Goal: Navigation & Orientation: Find specific page/section

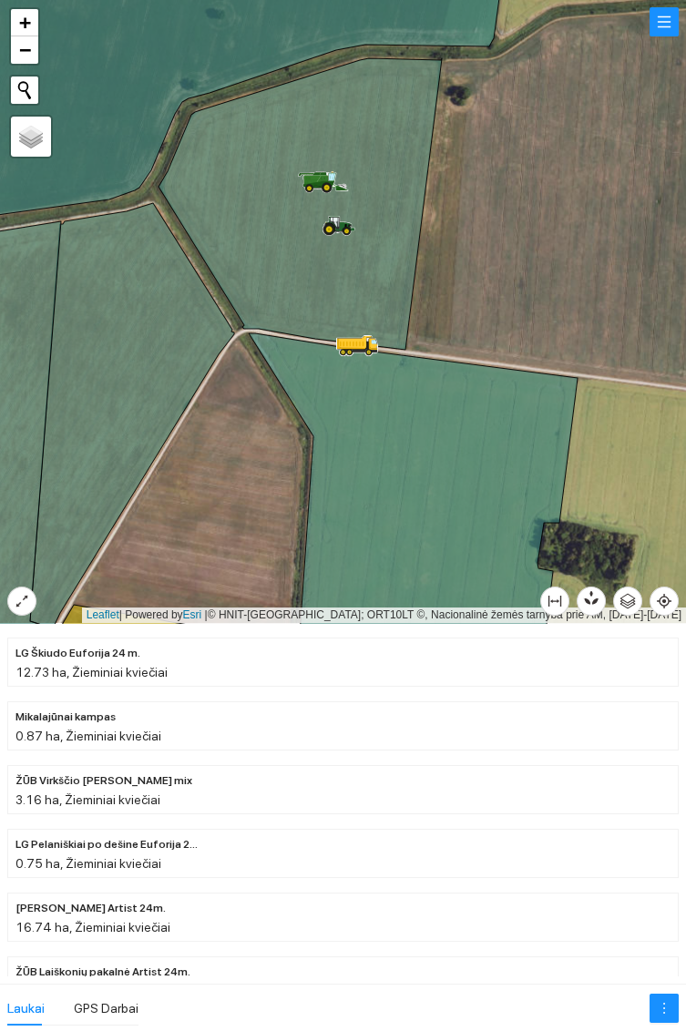
click at [343, 276] on icon at bounding box center [300, 204] width 283 height 292
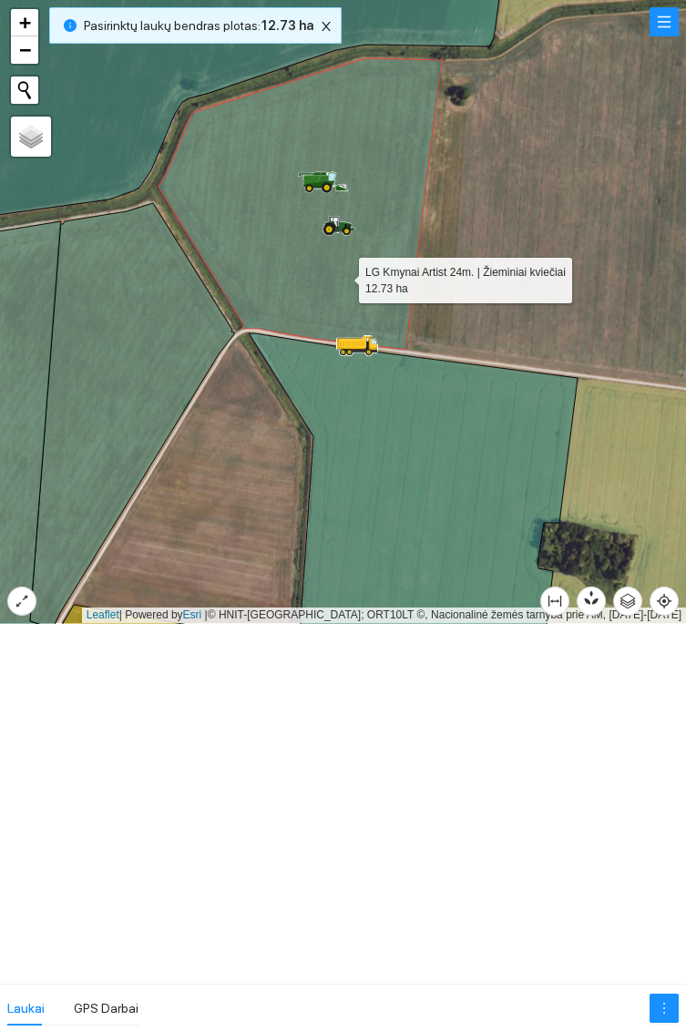
scroll to position [3498, 0]
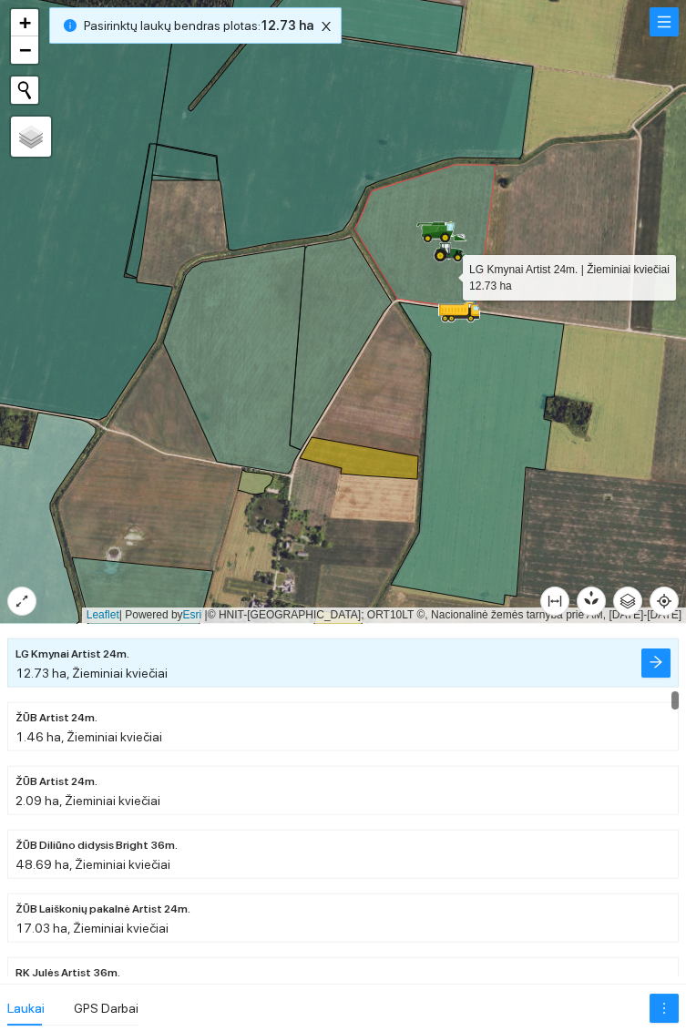
click at [326, 311] on icon at bounding box center [341, 343] width 102 height 213
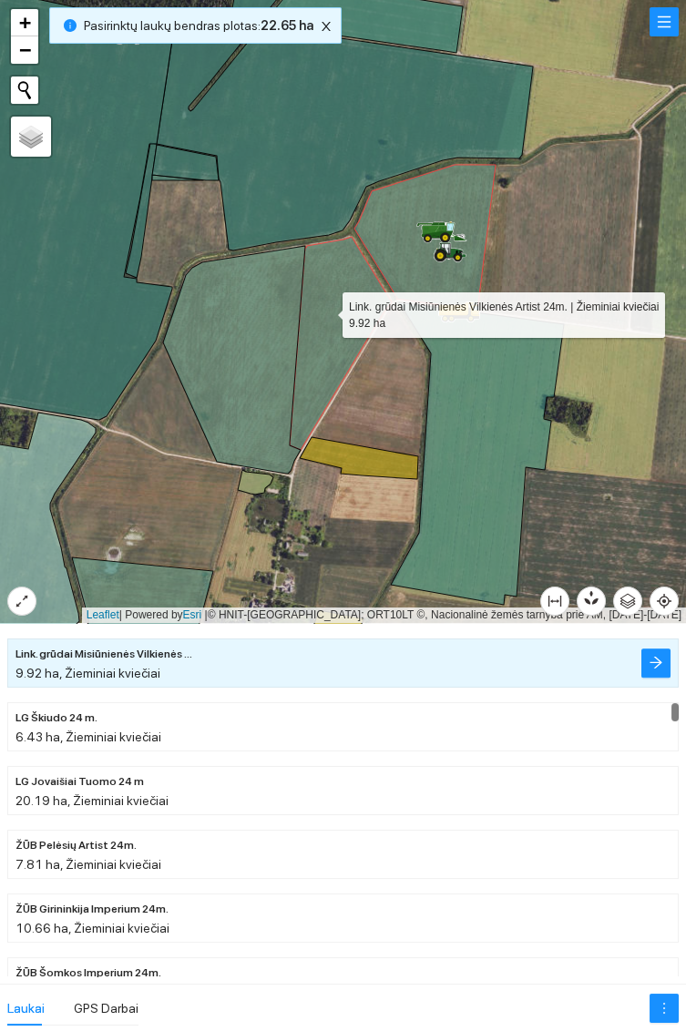
click at [244, 342] on icon at bounding box center [234, 360] width 142 height 228
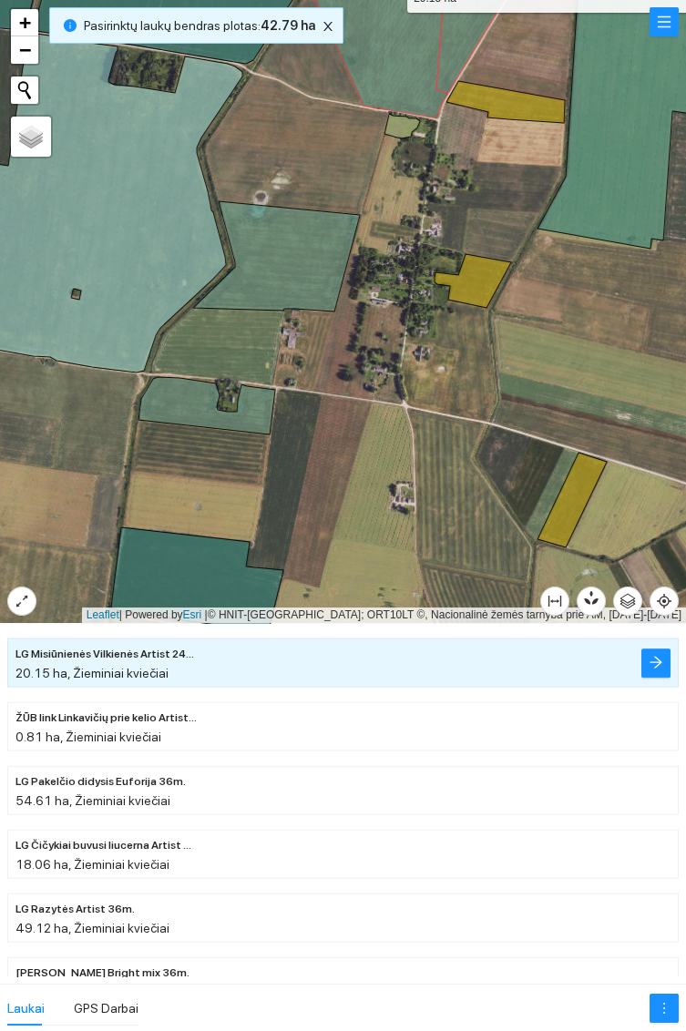
click at [298, 247] on icon at bounding box center [276, 256] width 167 height 110
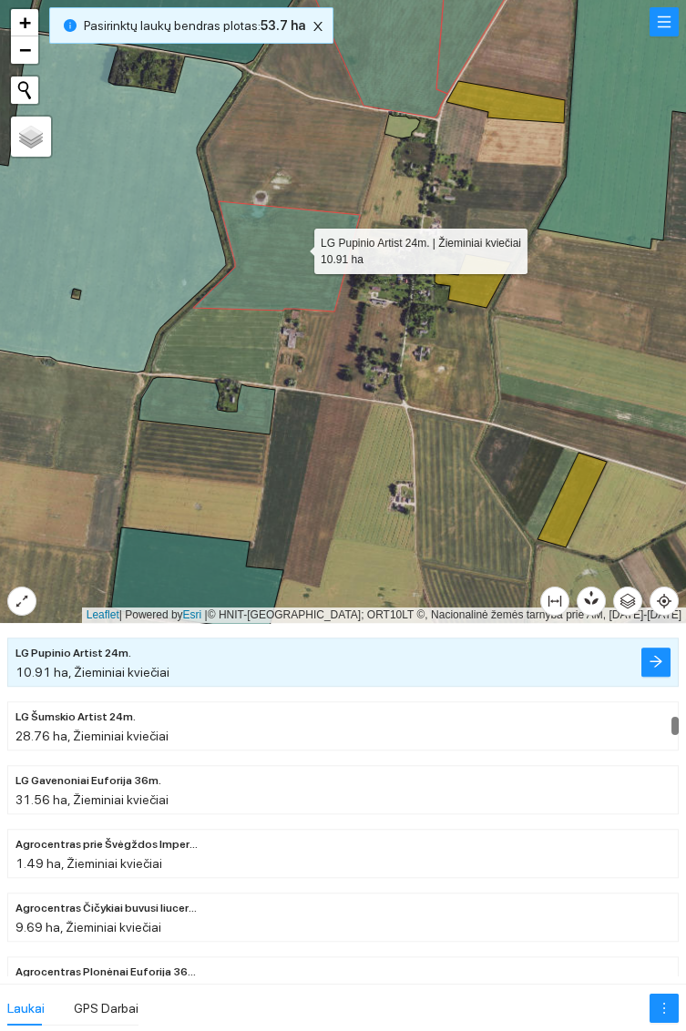
click at [193, 394] on icon at bounding box center [206, 405] width 137 height 57
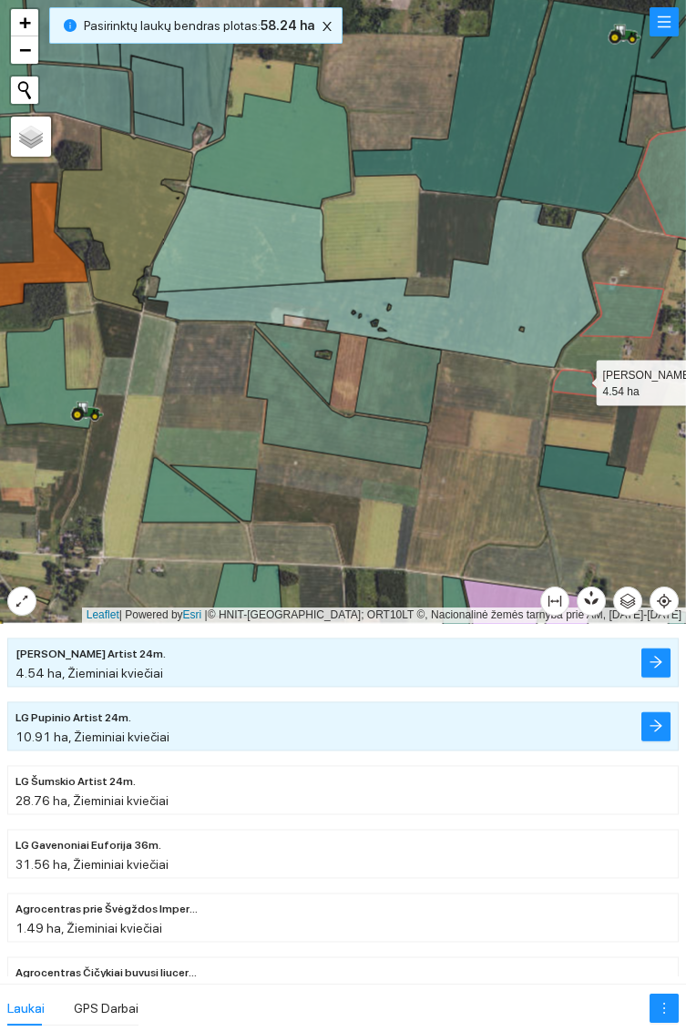
click at [402, 392] on icon at bounding box center [398, 381] width 87 height 86
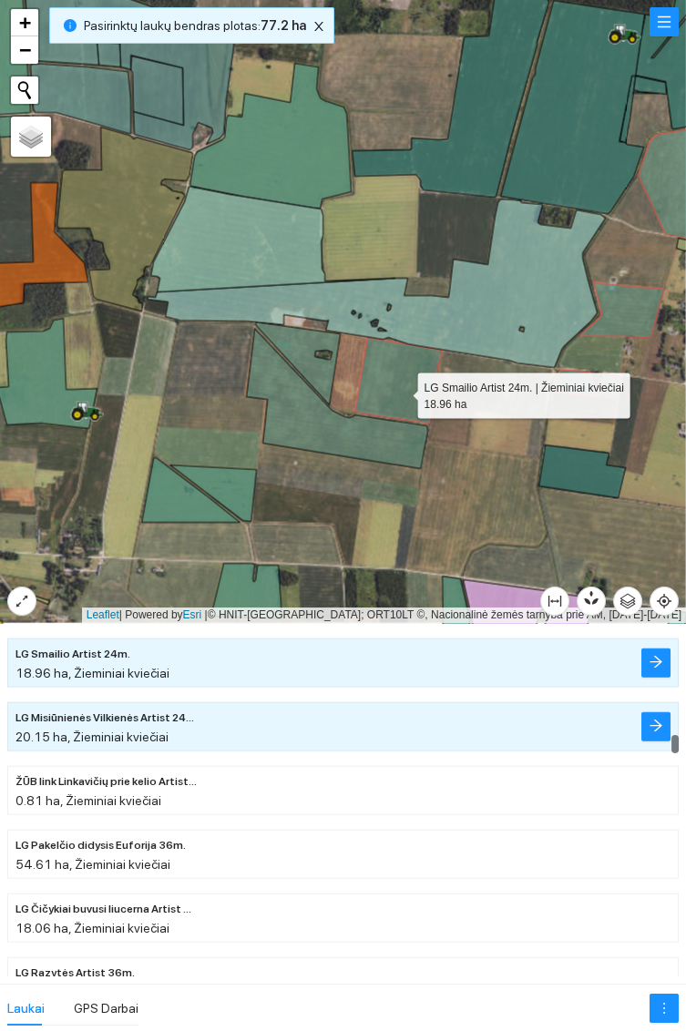
click at [325, 420] on icon at bounding box center [337, 399] width 181 height 140
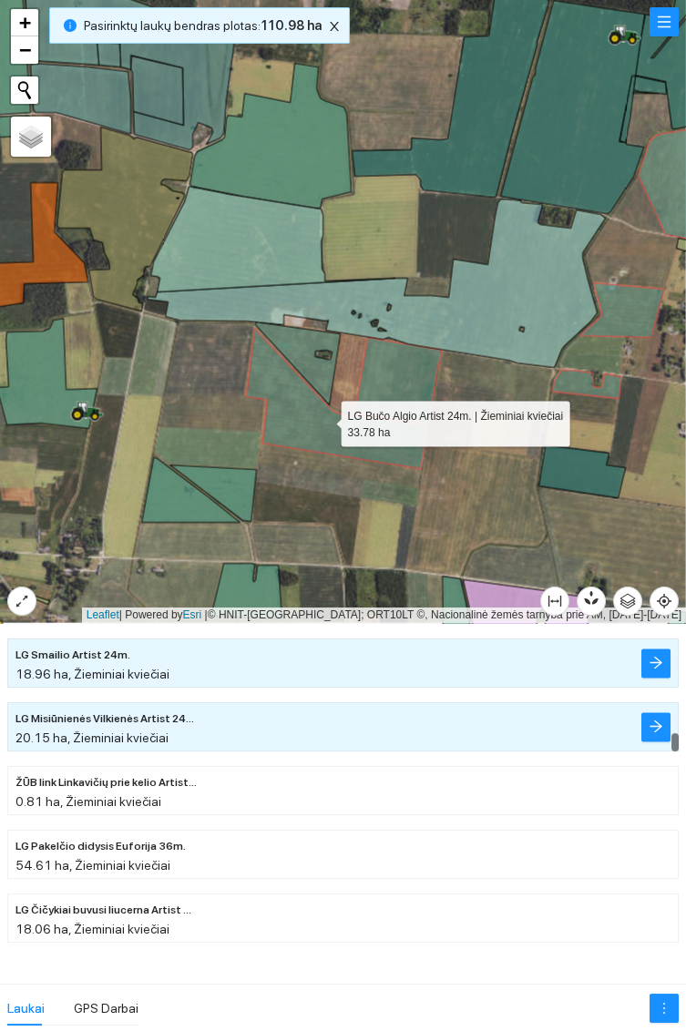
scroll to position [5919, 0]
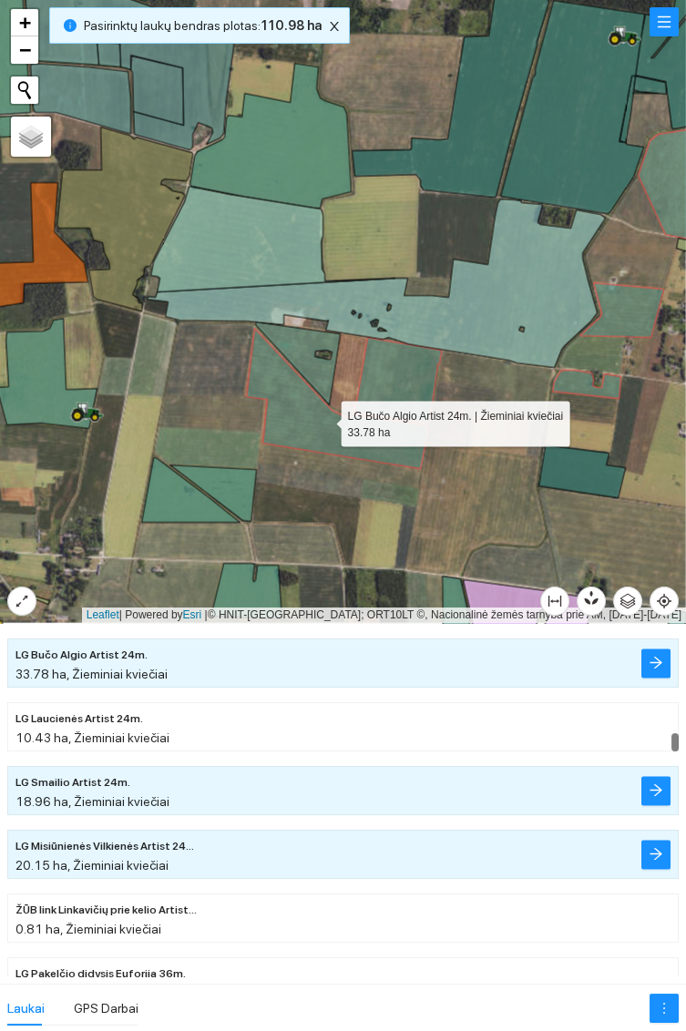
click at [302, 343] on icon at bounding box center [298, 364] width 85 height 83
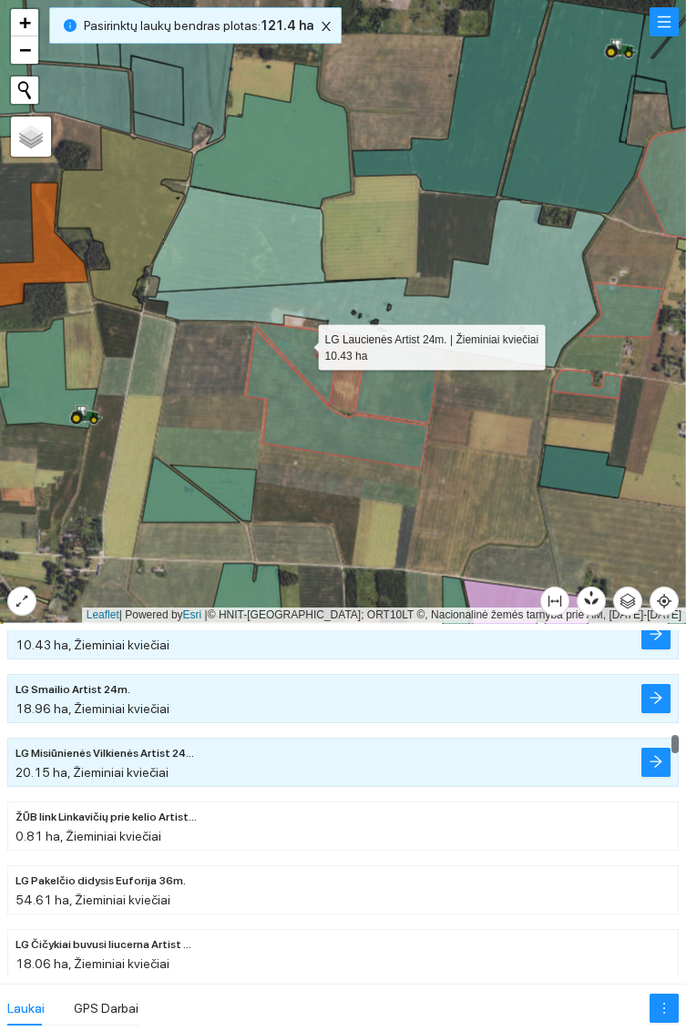
scroll to position [6012, 0]
